Goal: Task Accomplishment & Management: Complete application form

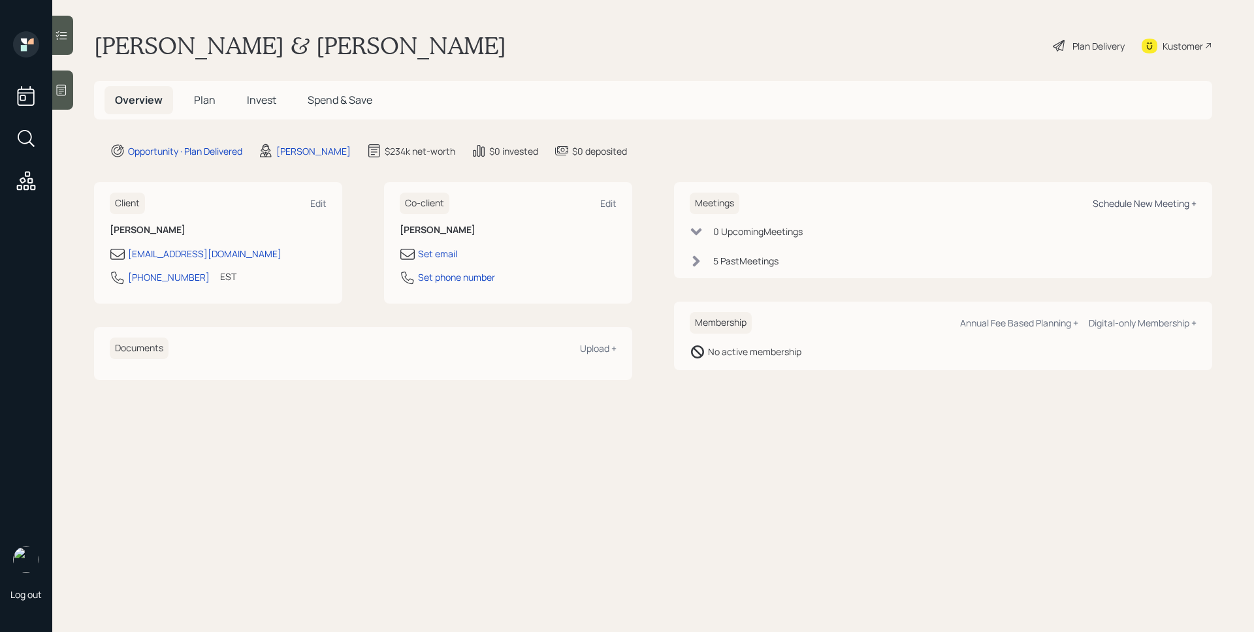
click at [1177, 201] on div "Schedule New Meeting +" at bounding box center [1145, 203] width 104 height 12
select select "d946c976-65aa-4529-ac9d-02c4f1114fc0"
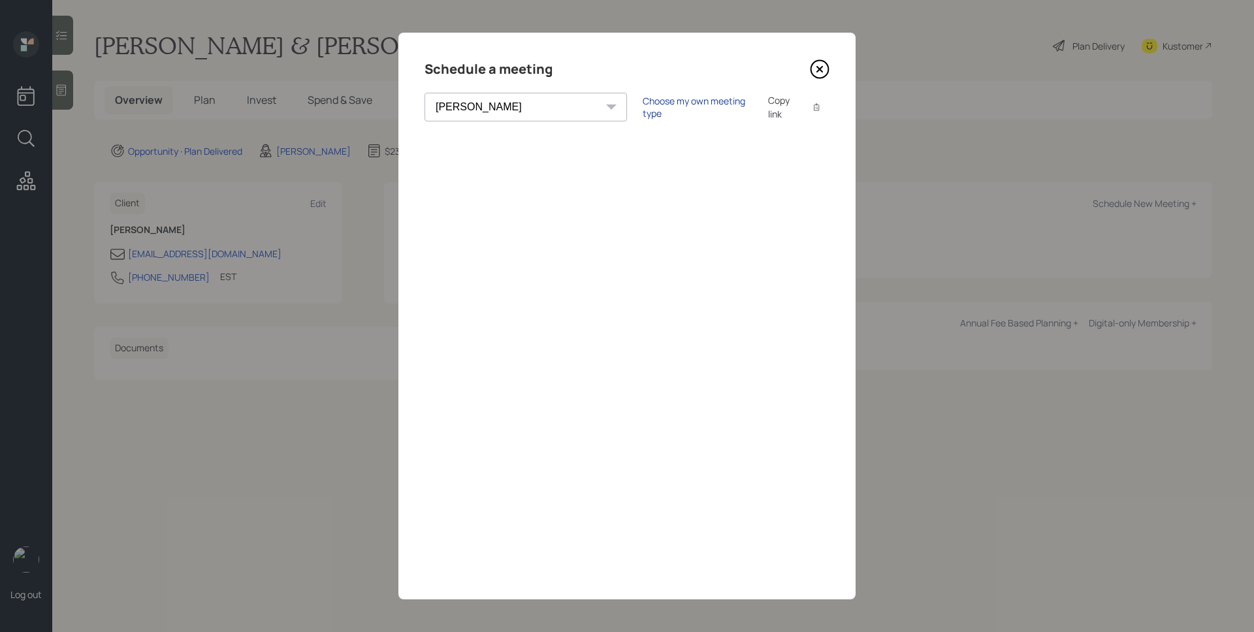
click at [643, 105] on div "Choose my own meeting type" at bounding box center [698, 107] width 110 height 25
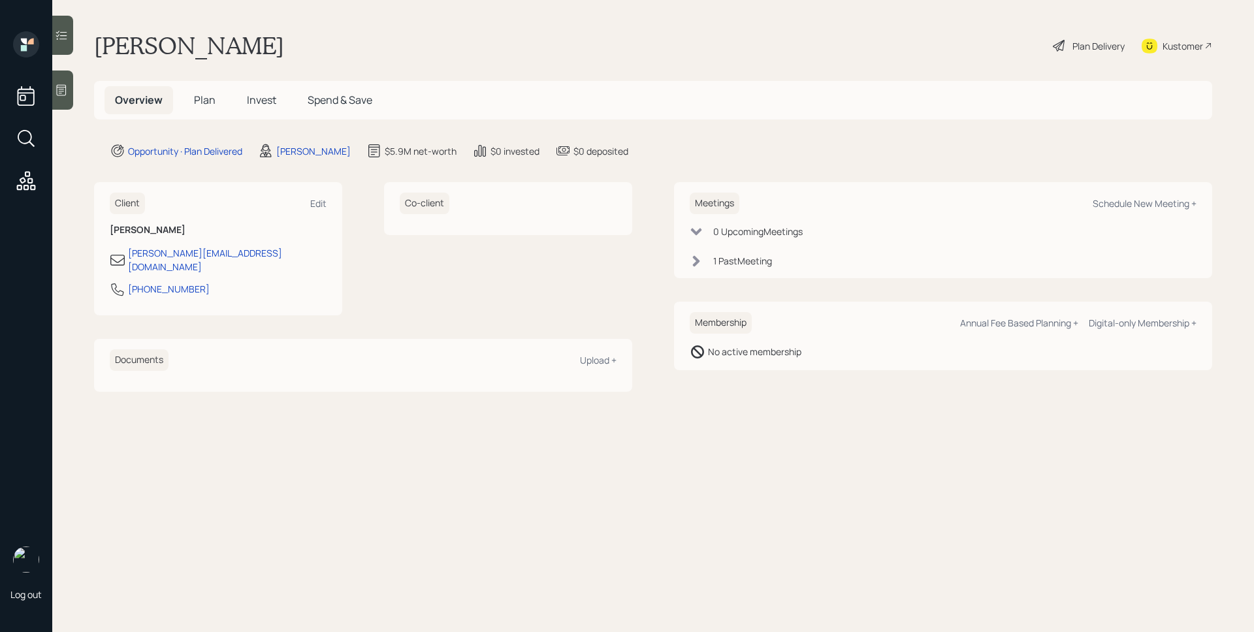
click at [205, 103] on span "Plan" at bounding box center [205, 100] width 22 height 14
